Goal: Information Seeking & Learning: Learn about a topic

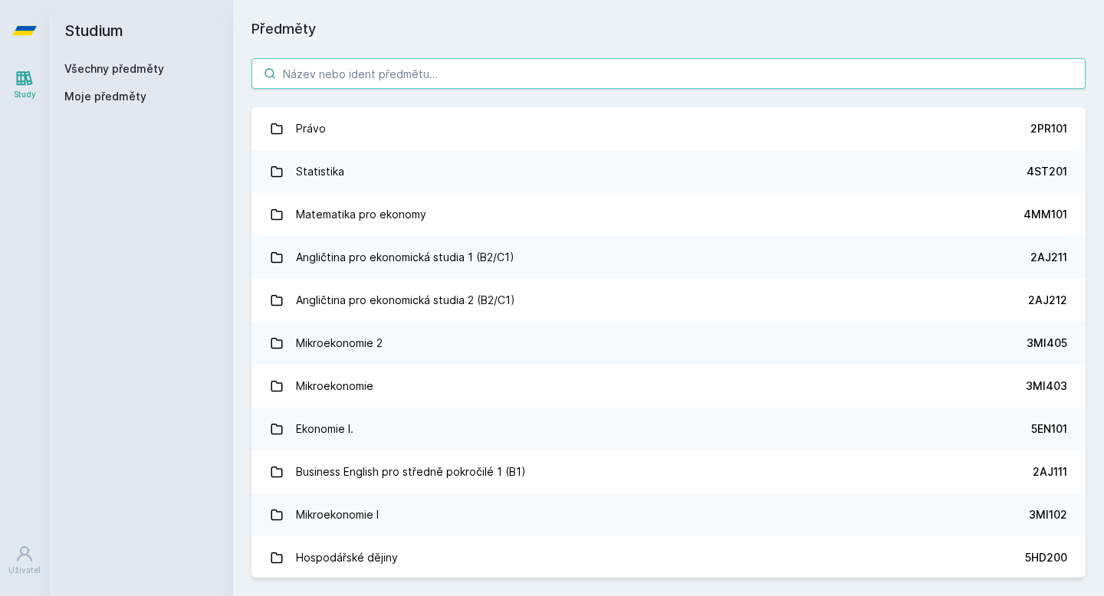
click at [371, 87] on input "search" at bounding box center [668, 73] width 834 height 31
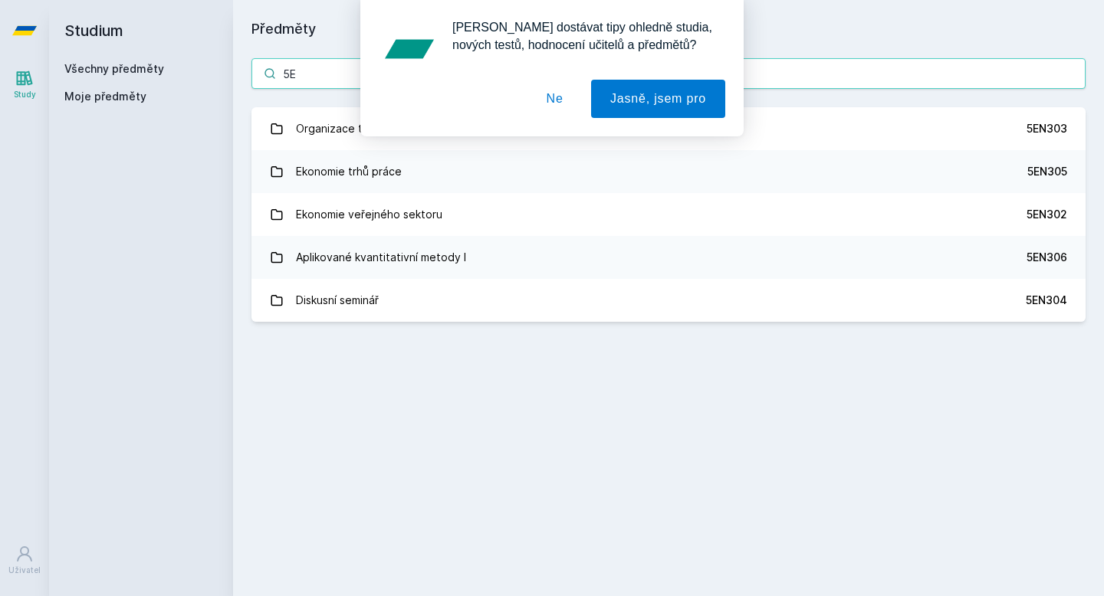
type input "5"
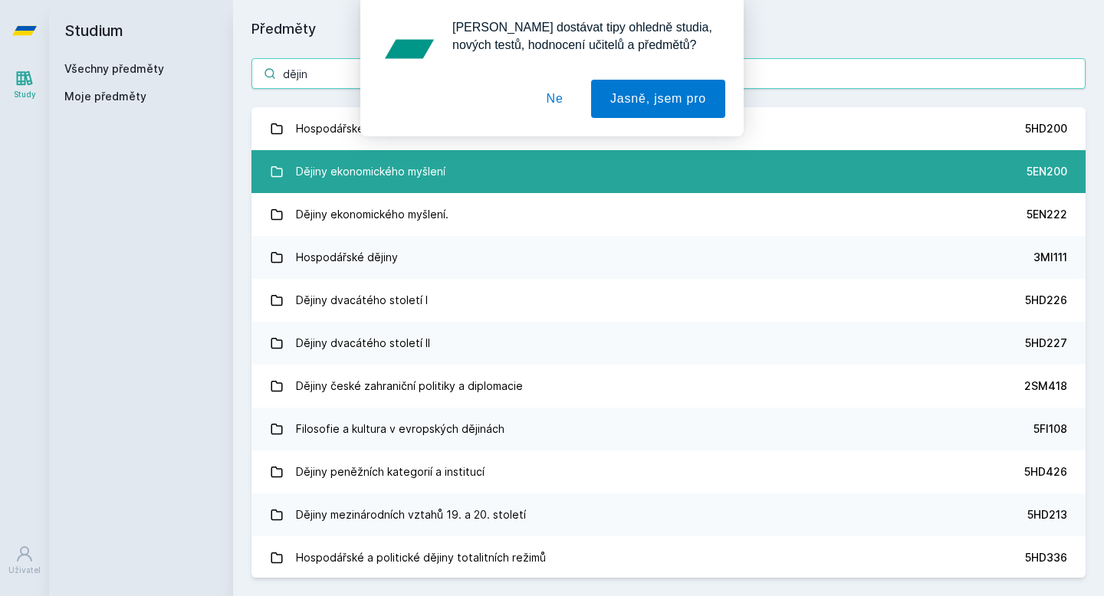
type input "dějin"
click at [349, 169] on div "Dějiny ekonomického myšlení" at bounding box center [370, 171] width 149 height 31
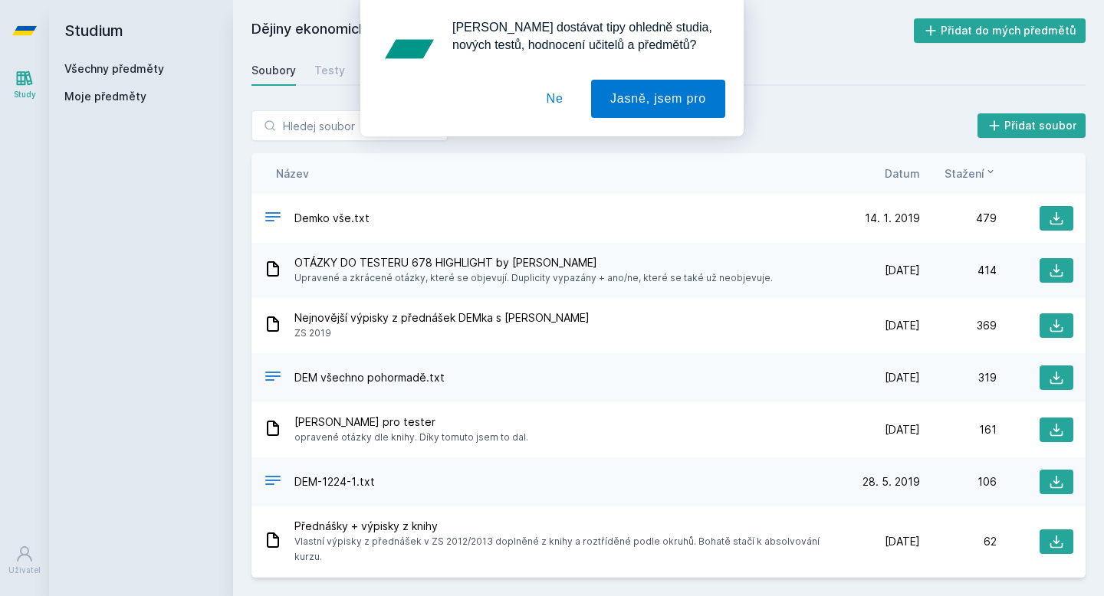
click at [550, 107] on button "Ne" at bounding box center [554, 99] width 55 height 38
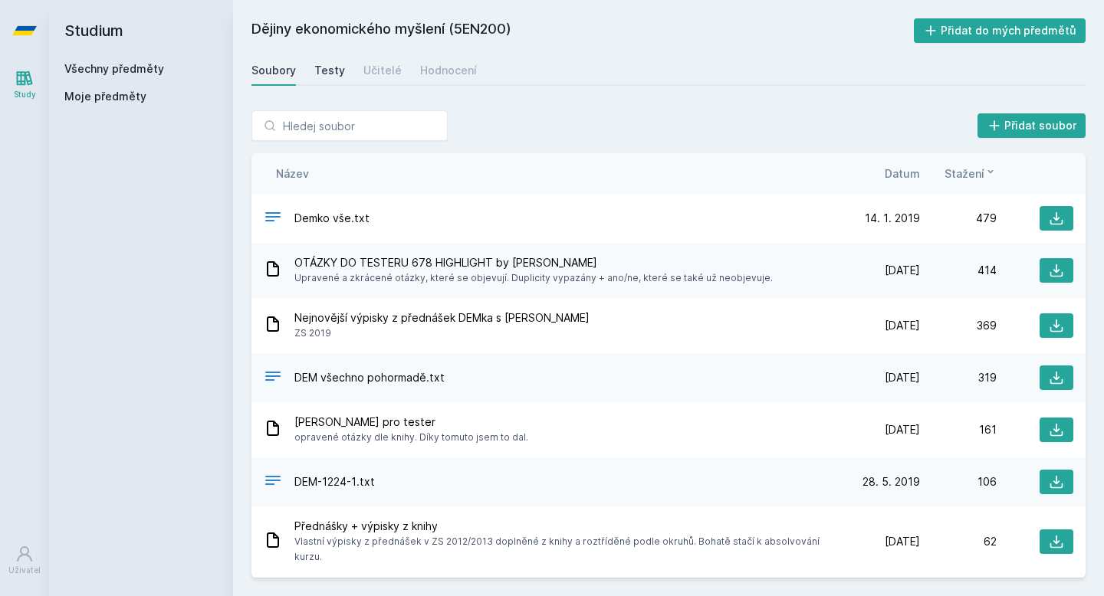
click at [328, 72] on div "Testy" at bounding box center [329, 70] width 31 height 15
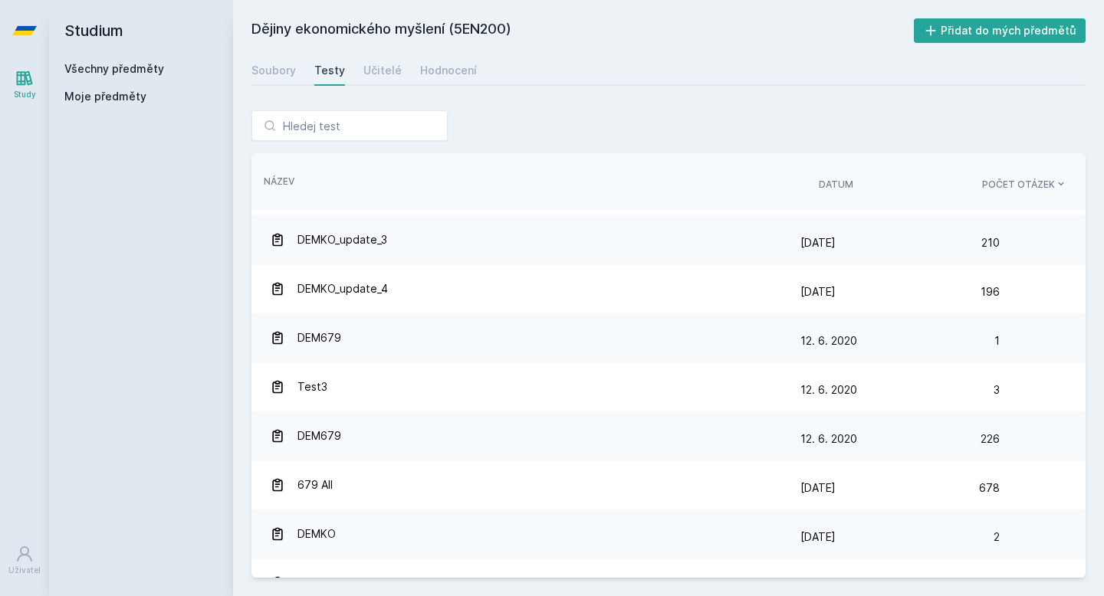
scroll to position [368, 0]
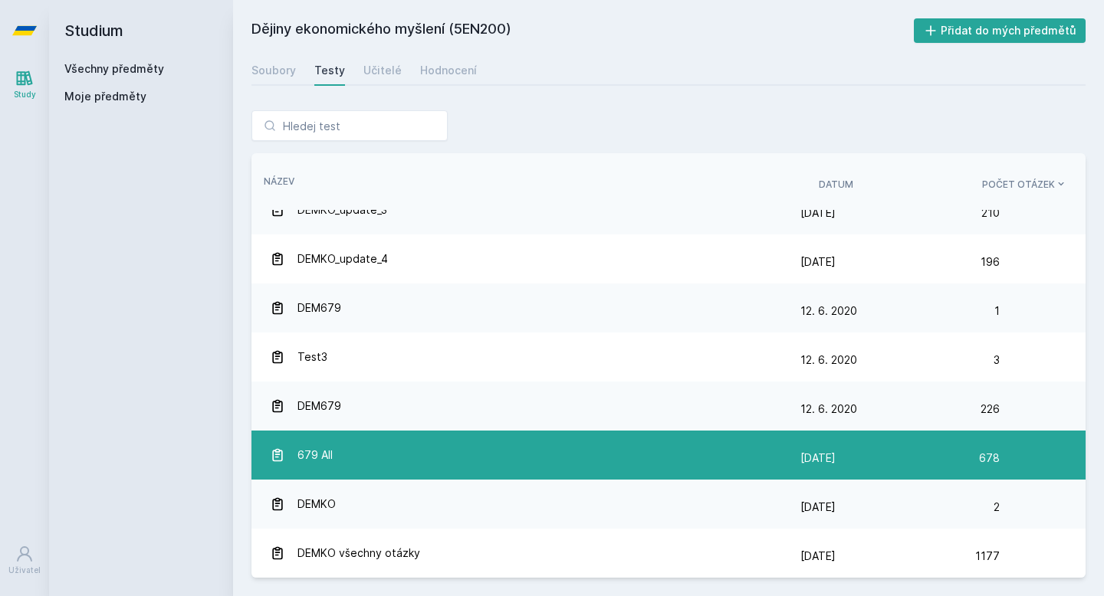
click at [508, 442] on div "679 All" at bounding box center [535, 455] width 530 height 31
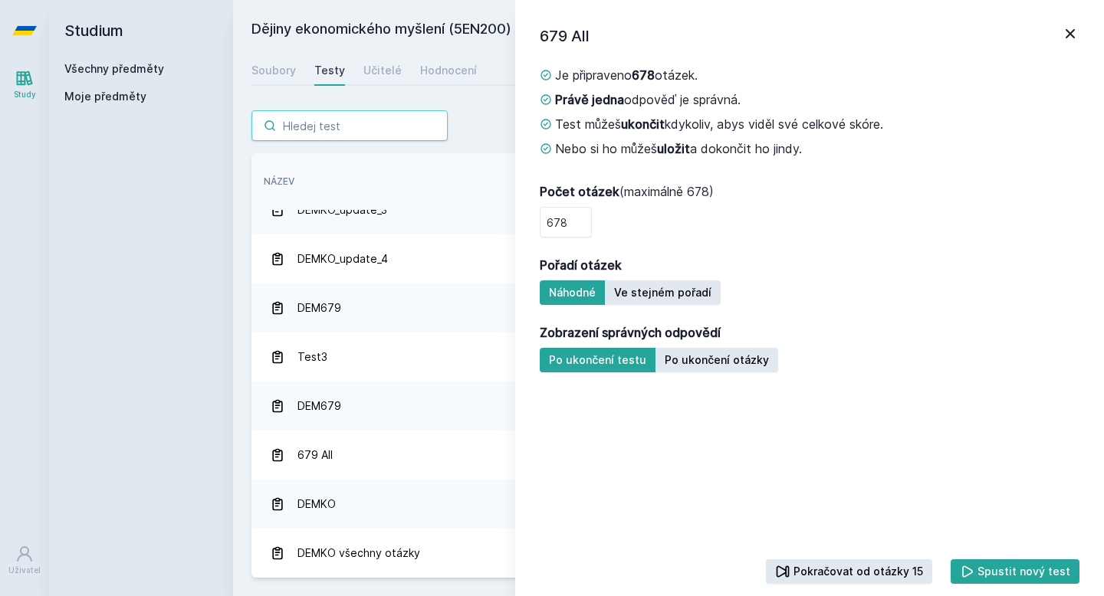
click at [399, 117] on input "search" at bounding box center [349, 125] width 196 height 31
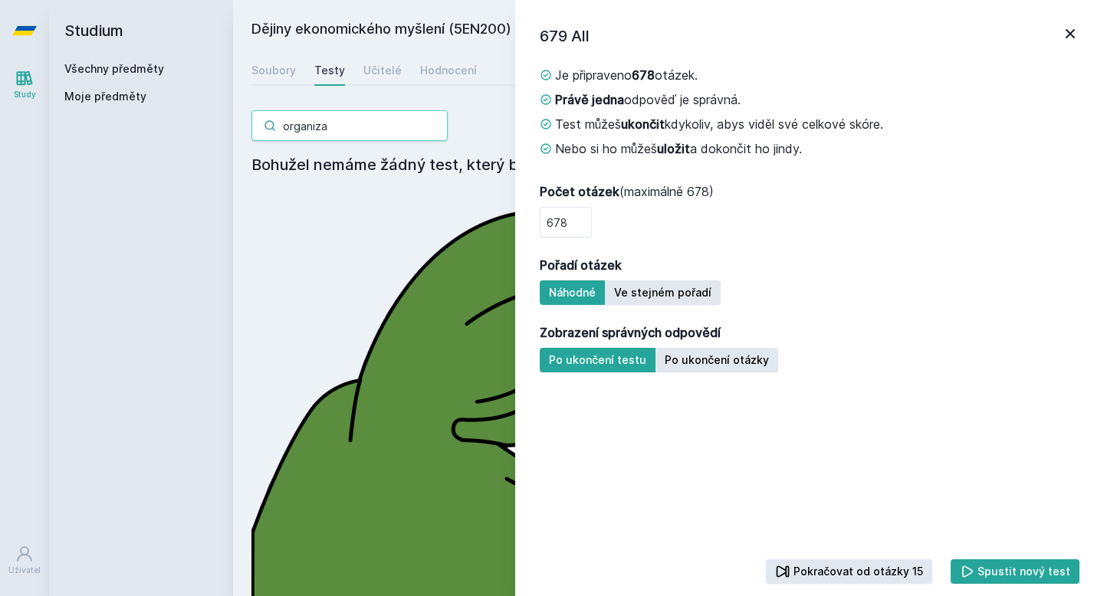
type input "organiza"
click at [1066, 34] on icon at bounding box center [1070, 34] width 18 height 18
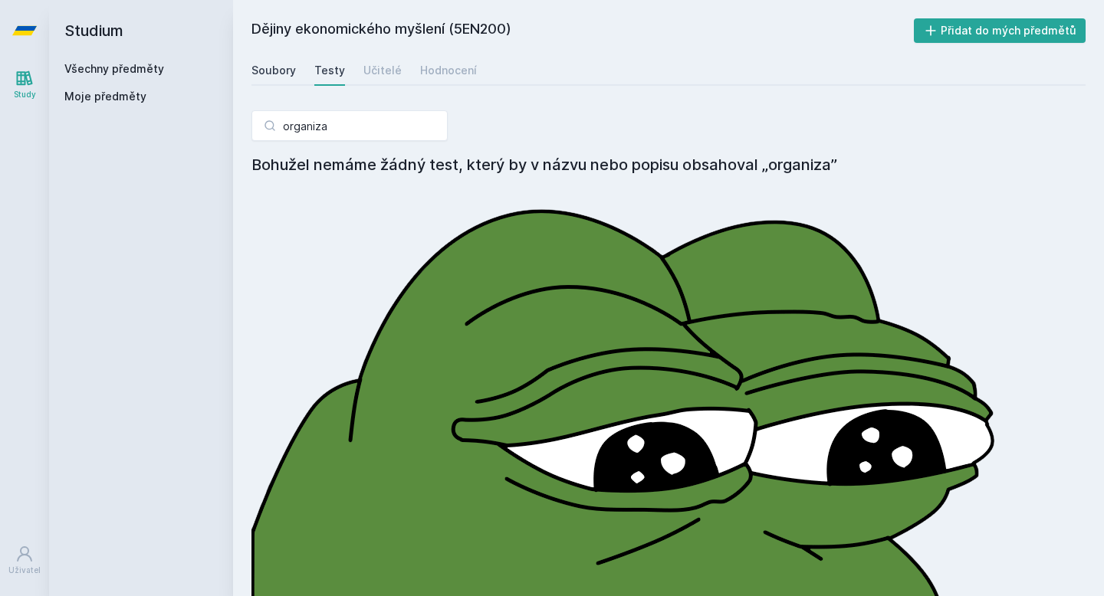
click at [267, 64] on div "Soubory" at bounding box center [273, 70] width 44 height 15
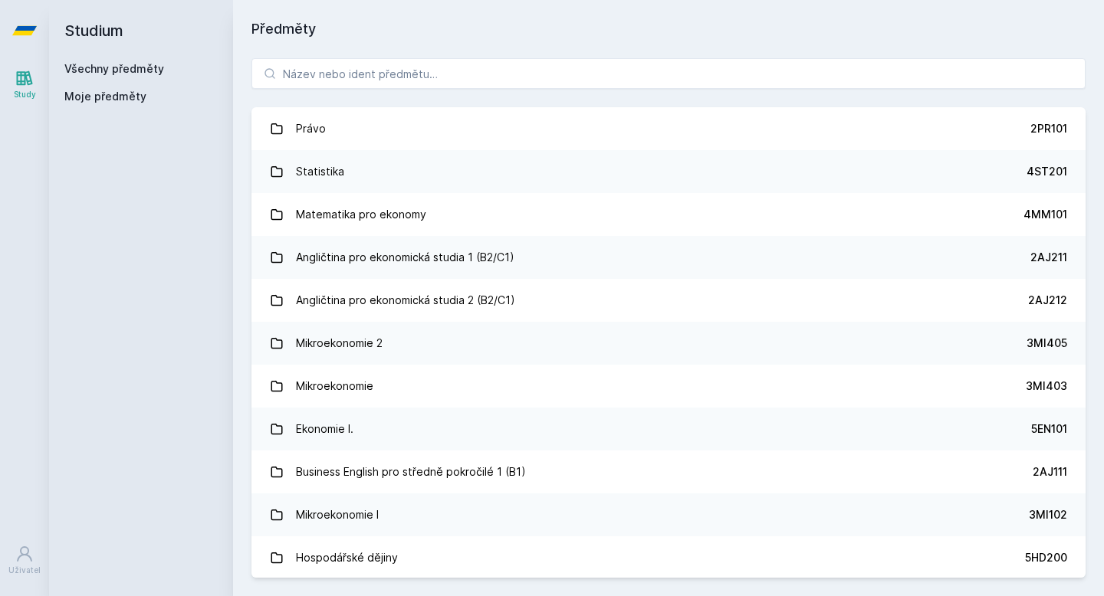
click at [309, 49] on div "Právo 2PR101 Statistika 4ST201 Matematika pro ekonomy 4MM101 Angličtina pro eko…" at bounding box center [668, 318] width 871 height 556
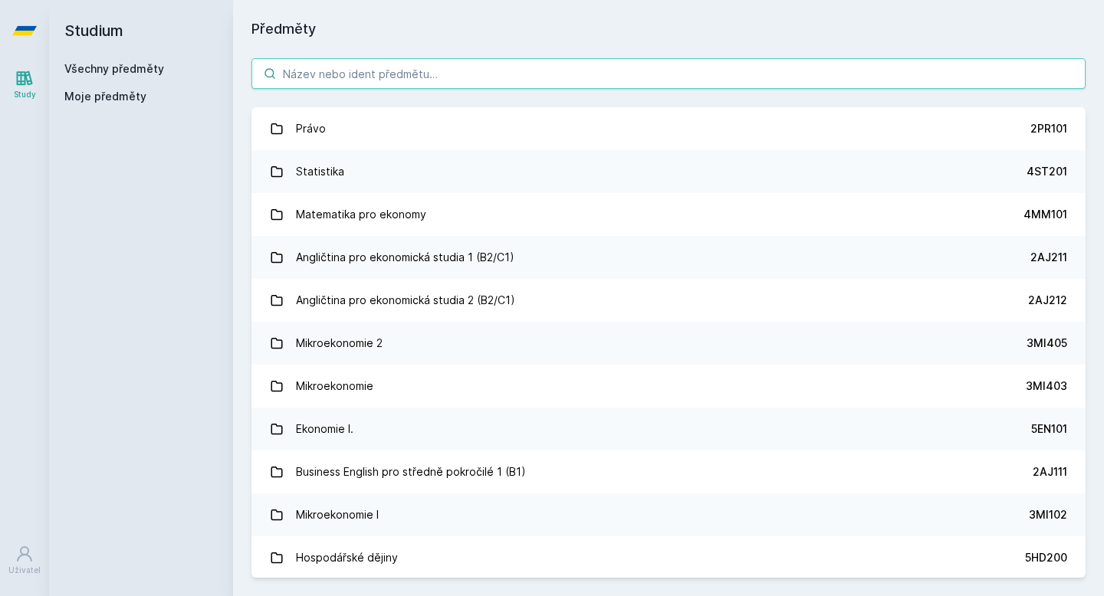
click at [312, 63] on input "search" at bounding box center [668, 73] width 834 height 31
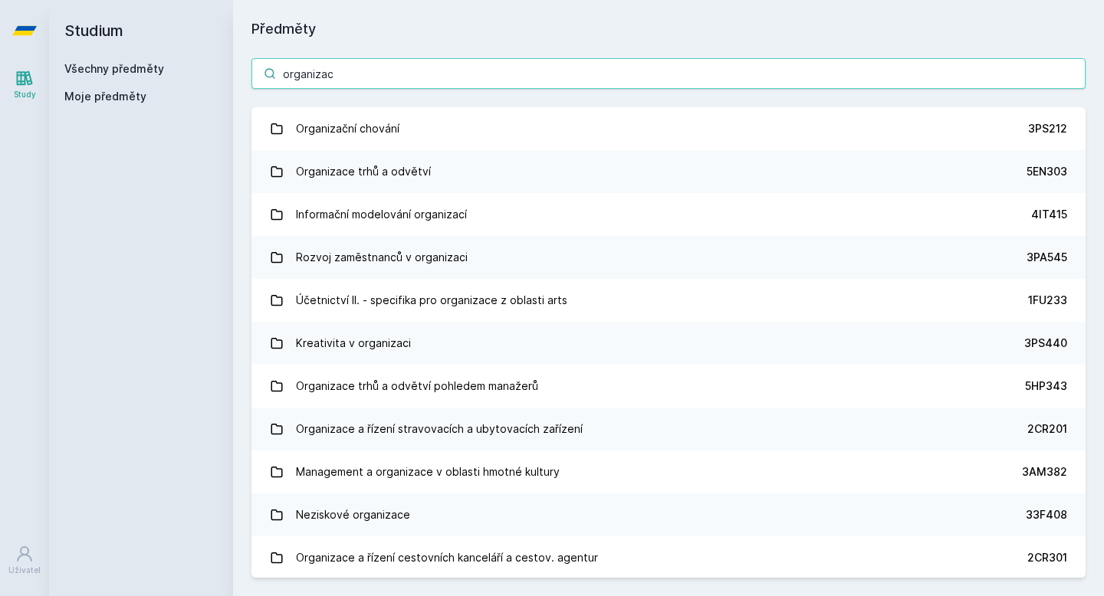
type input "organizace"
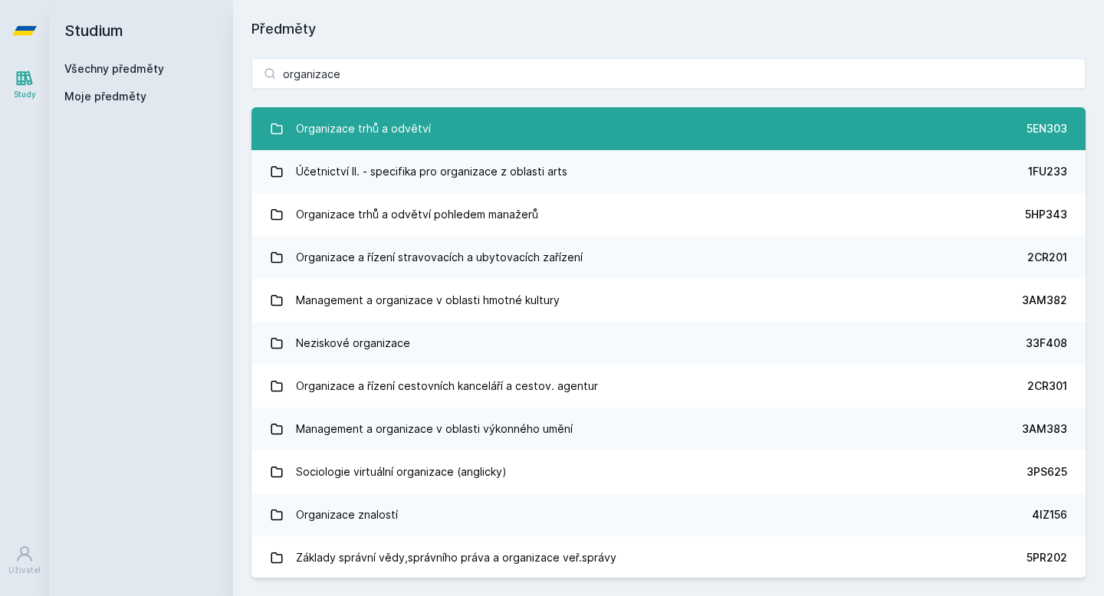
click at [352, 119] on div "Organizace trhů a odvětví" at bounding box center [363, 128] width 135 height 31
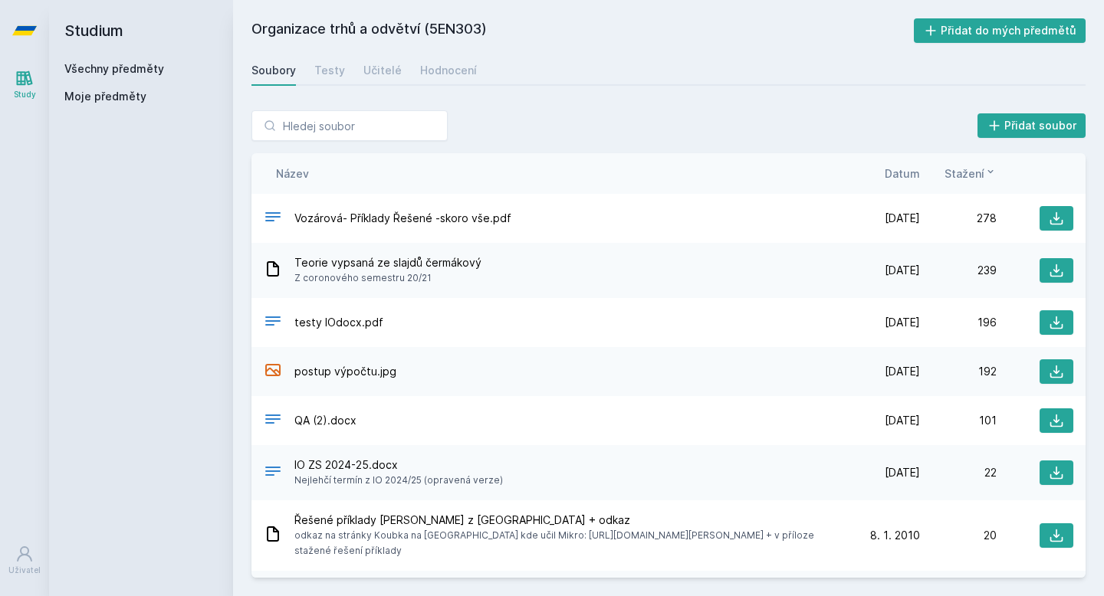
click at [890, 172] on span "Datum" at bounding box center [901, 174] width 35 height 16
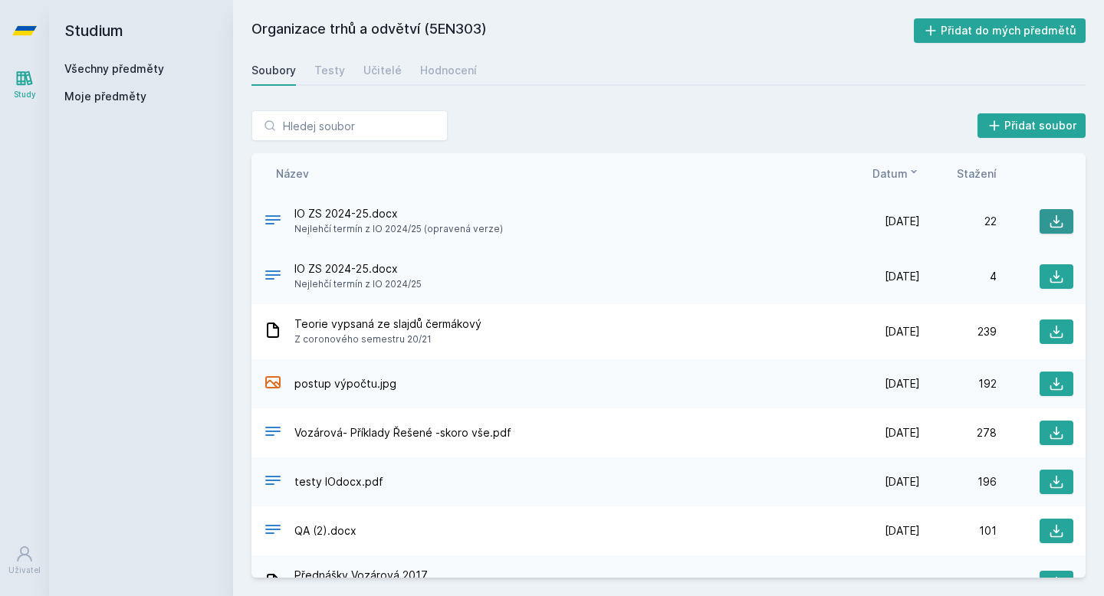
click at [1055, 221] on icon at bounding box center [1055, 221] width 15 height 15
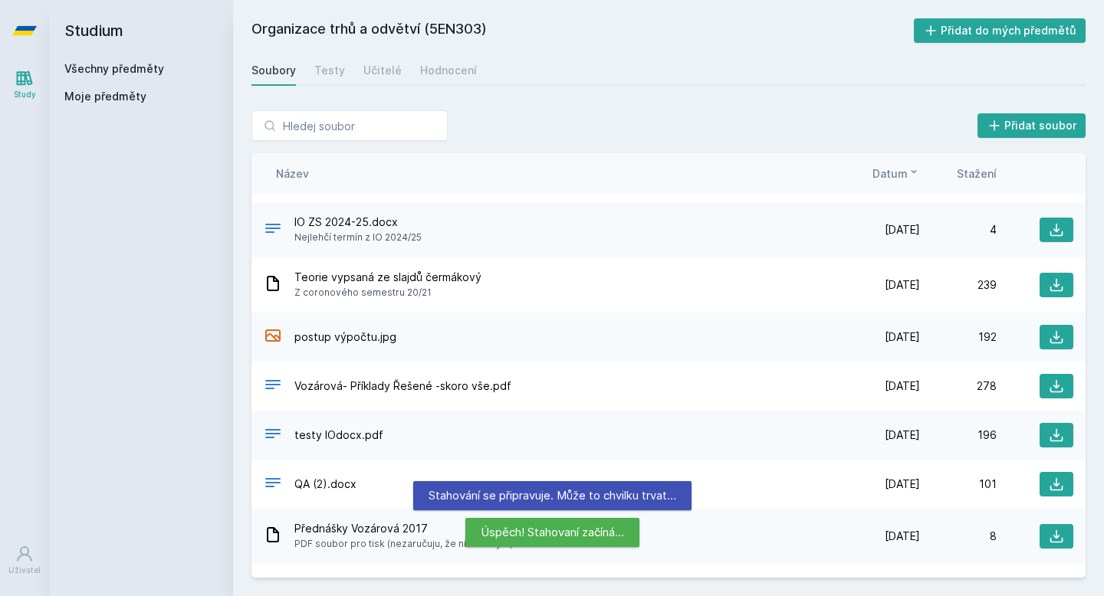
scroll to position [48, 0]
click at [1062, 284] on icon at bounding box center [1055, 284] width 15 height 15
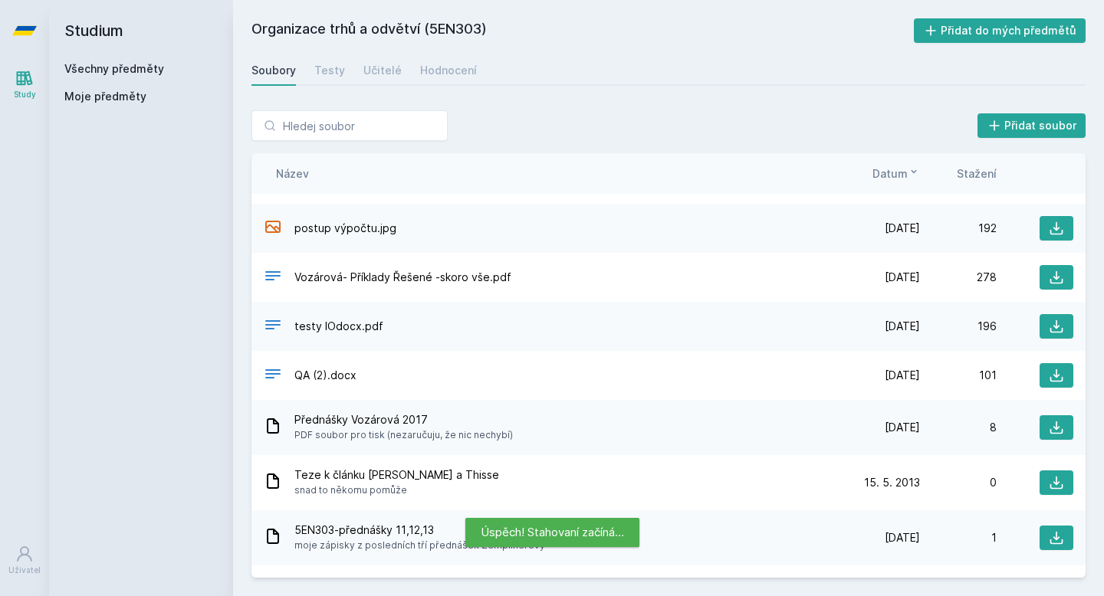
scroll to position [0, 0]
